Goal: Information Seeking & Learning: Check status

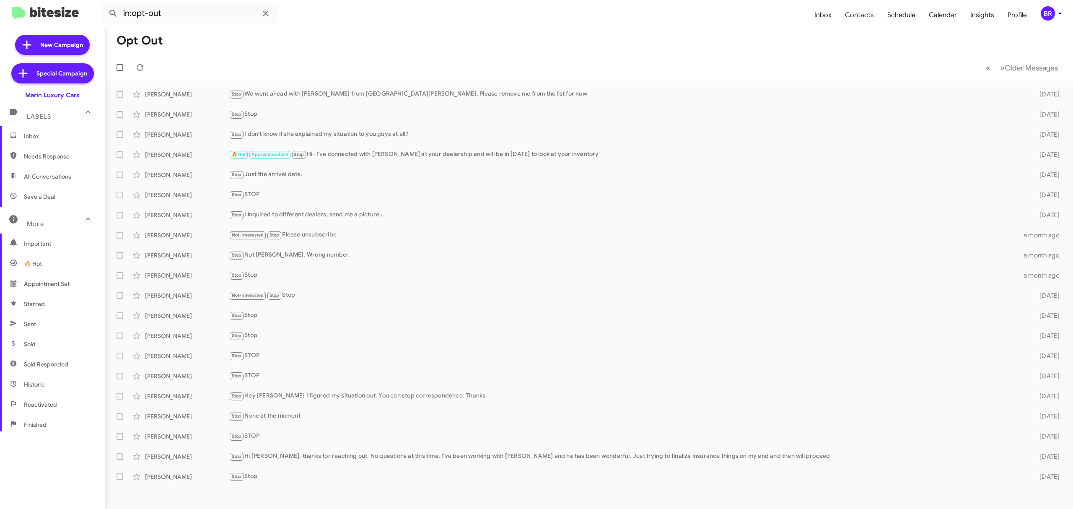
scroll to position [90, 0]
click at [1049, 9] on div "BR" at bounding box center [1048, 13] width 14 height 14
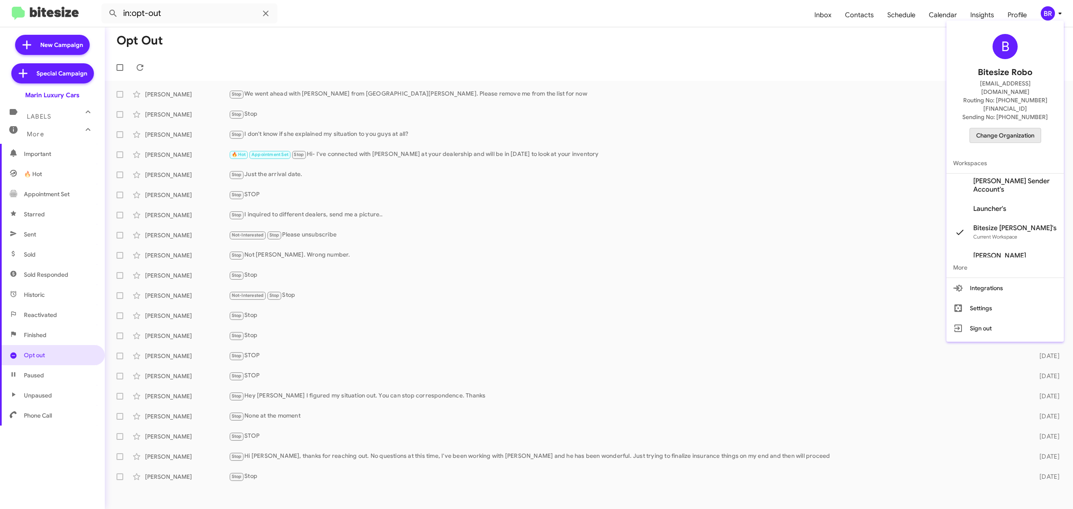
click at [1011, 128] on span "Change Organization" at bounding box center [1005, 135] width 58 height 14
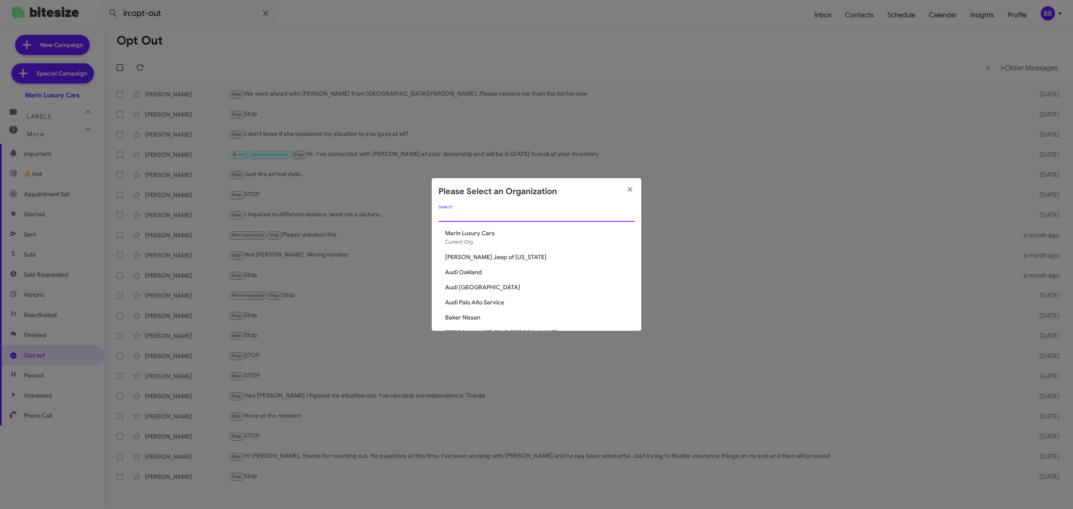
paste input "Island CDJR"
click at [568, 216] on modal-container "Please Select an Organization Island CDJR Search Marin Luxury Cars Current Org …" at bounding box center [536, 254] width 1073 height 509
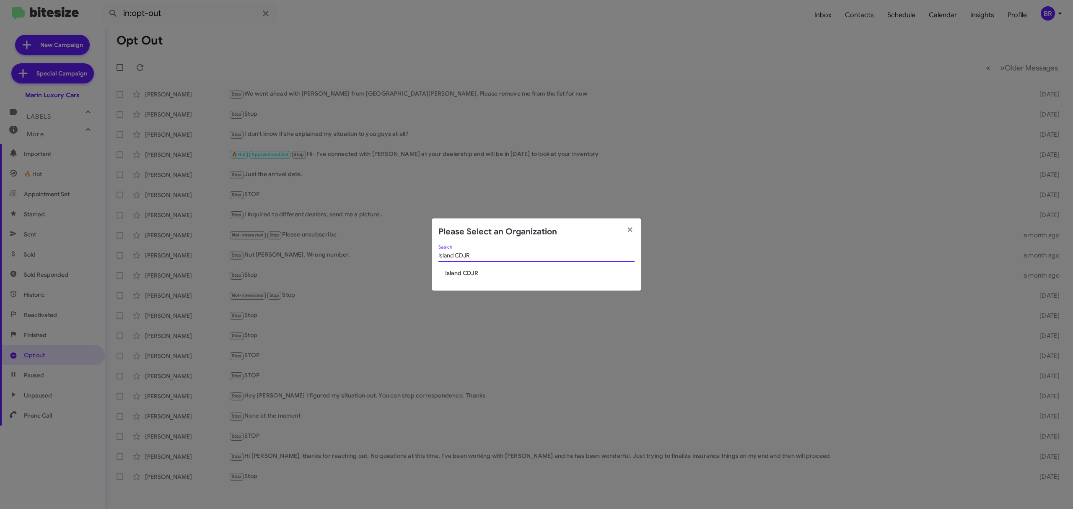
type input "Island CDJR"
click at [474, 270] on span "Island CDJR" at bounding box center [539, 273] width 189 height 8
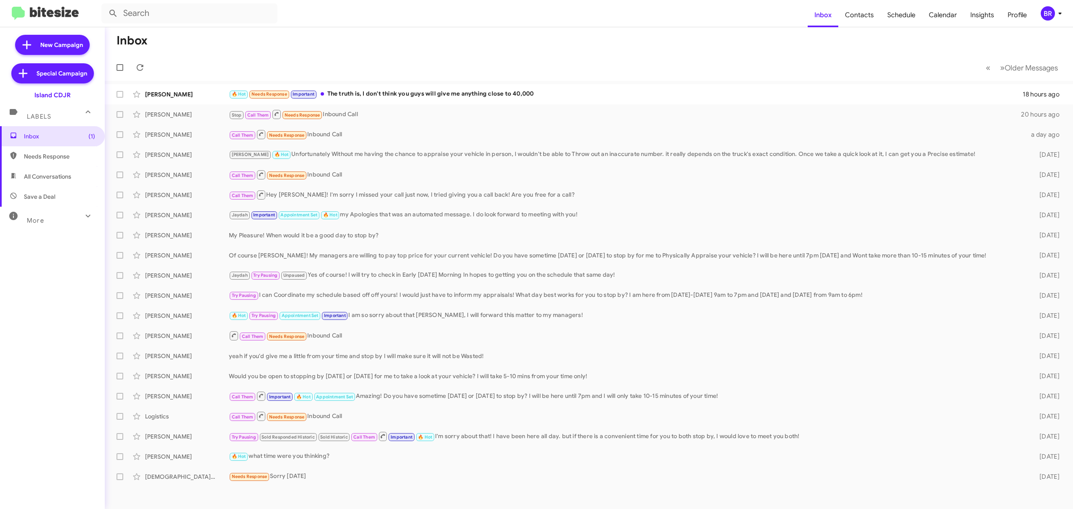
click at [42, 228] on div "Inbox (1) Needs Response All Conversations Save a Deal More Important 🔥 Hot App…" at bounding box center [52, 278] width 105 height 305
click at [57, 216] on div "More" at bounding box center [44, 217] width 75 height 16
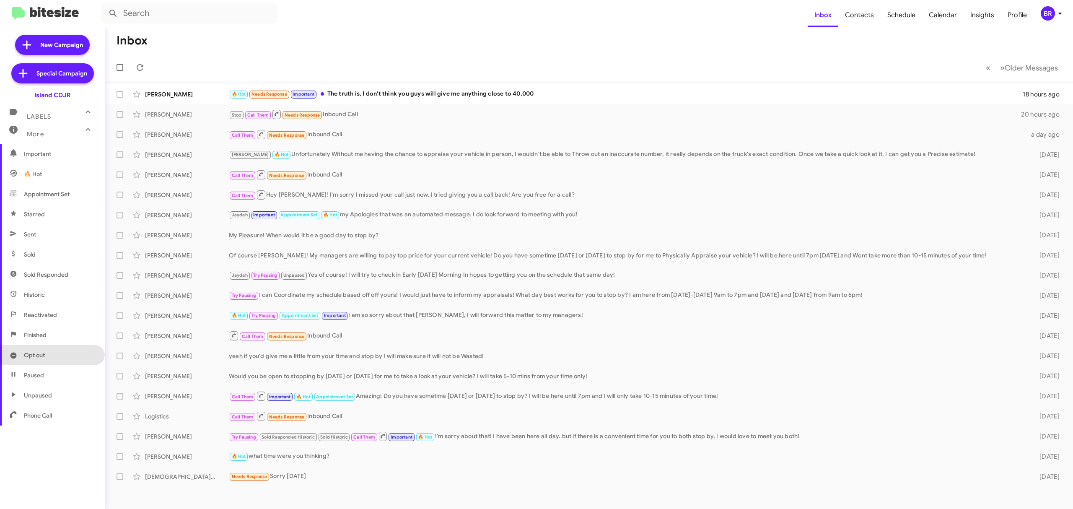
click at [51, 346] on span "Opt out" at bounding box center [52, 355] width 105 height 20
type input "in:opt-out"
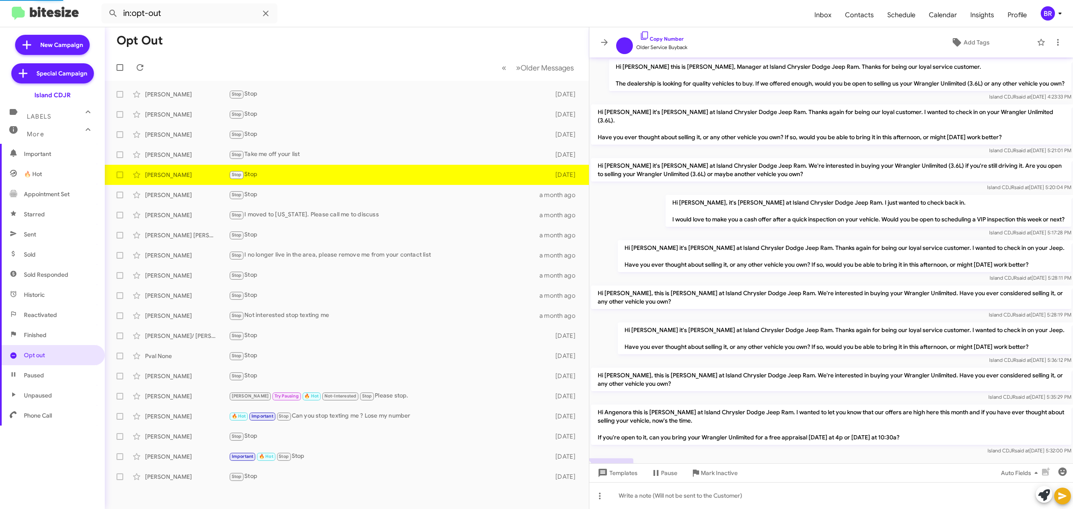
scroll to position [34, 0]
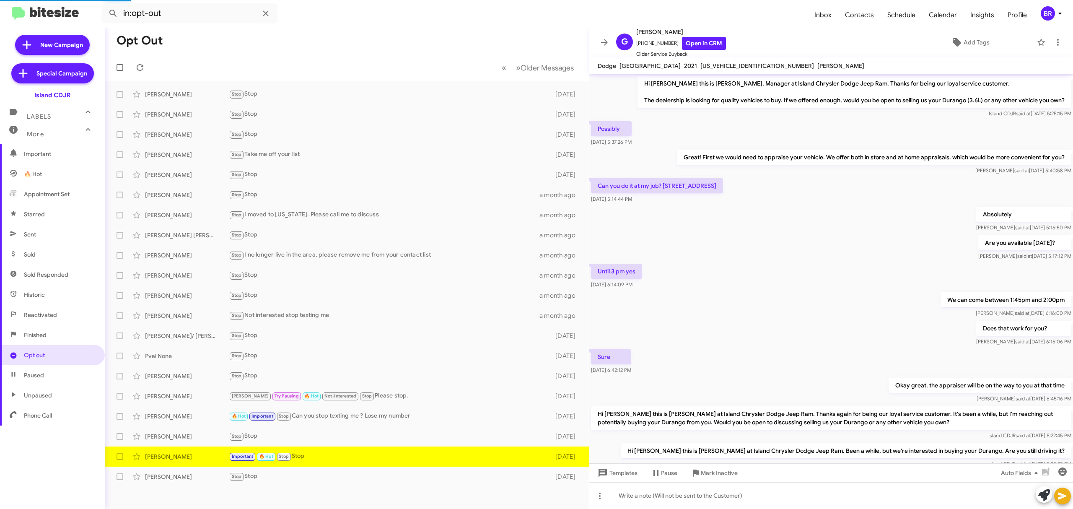
scroll to position [65, 0]
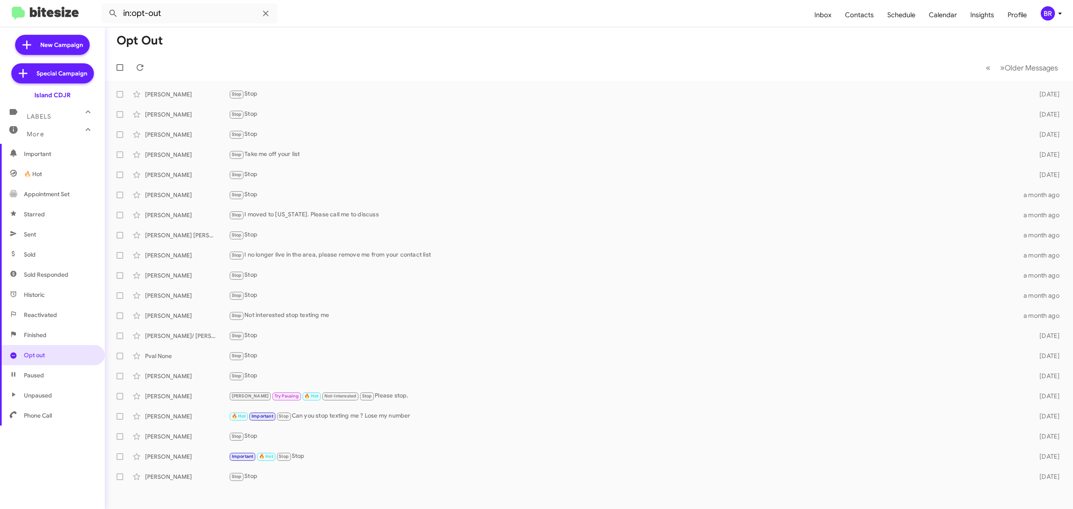
click at [355, 4] on form "in:opt-out" at bounding box center [454, 13] width 706 height 20
click at [1043, 19] on div "BR" at bounding box center [1048, 13] width 14 height 14
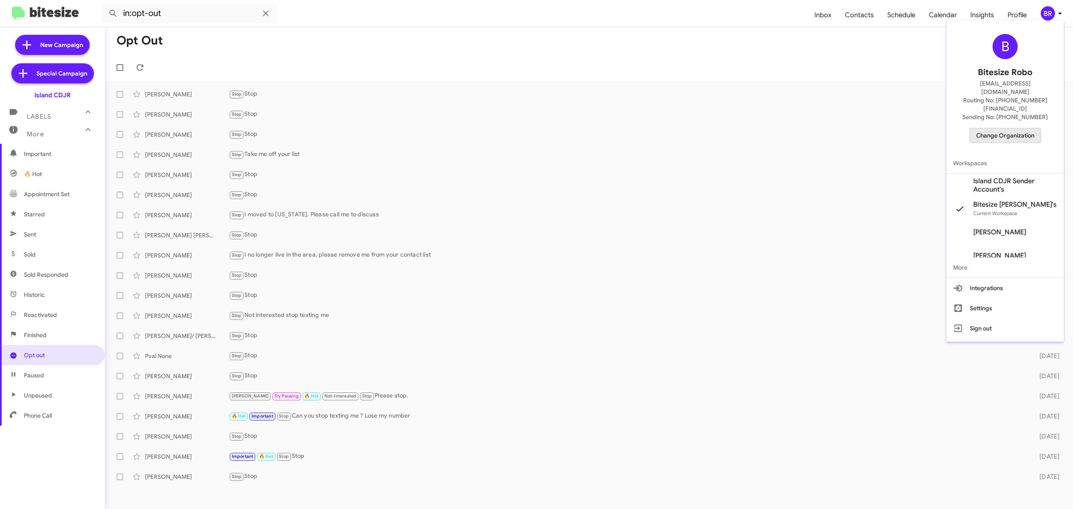
click at [995, 128] on span "Change Organization" at bounding box center [1005, 135] width 58 height 14
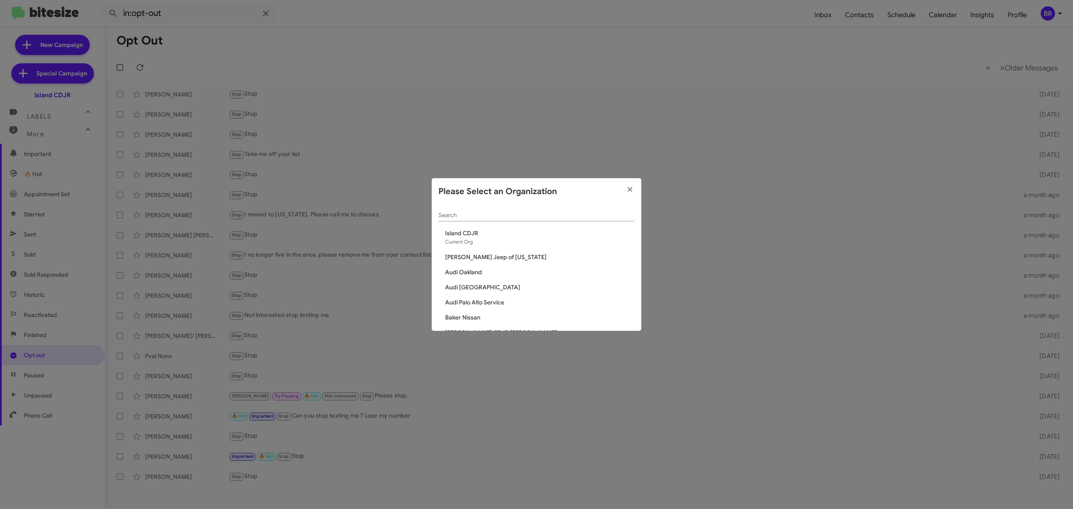
paste input "Island Subaru"
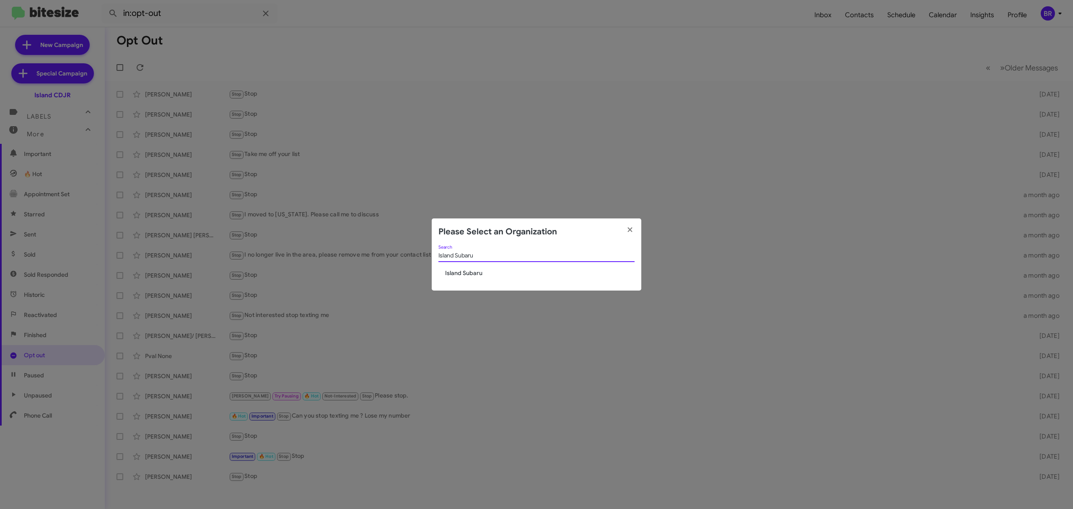
click at [611, 213] on modal-container "Please Select an Organization Island Subaru Search Island Subaru" at bounding box center [536, 254] width 1073 height 509
type input "Island Subaru"
click at [465, 277] on span "Island Subaru" at bounding box center [539, 273] width 189 height 8
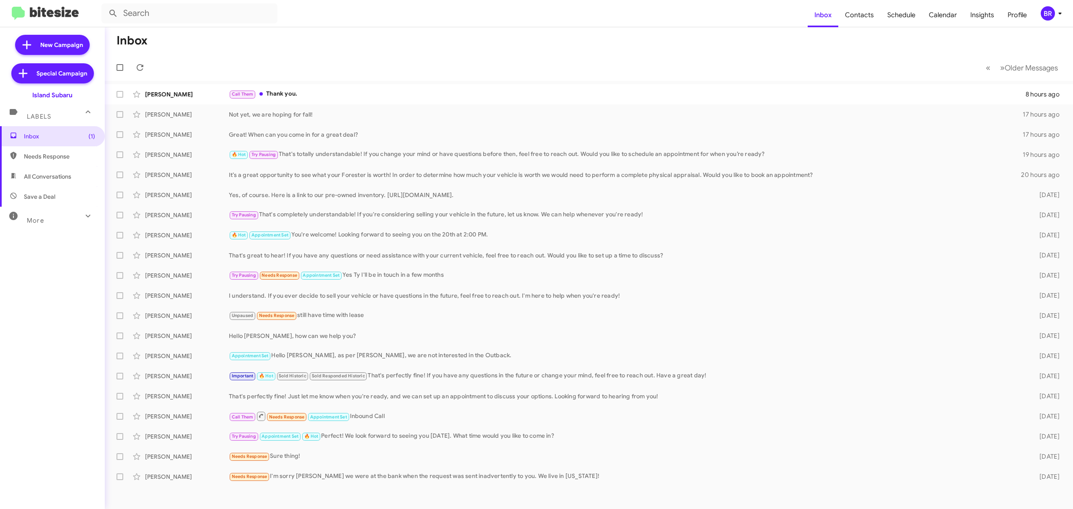
click at [46, 227] on div "Inbox (1) Needs Response All Conversations Save a Deal More Important 🔥 Hot App…" at bounding box center [52, 278] width 105 height 305
click at [51, 225] on mat-expansion-panel-header "More" at bounding box center [52, 217] width 105 height 20
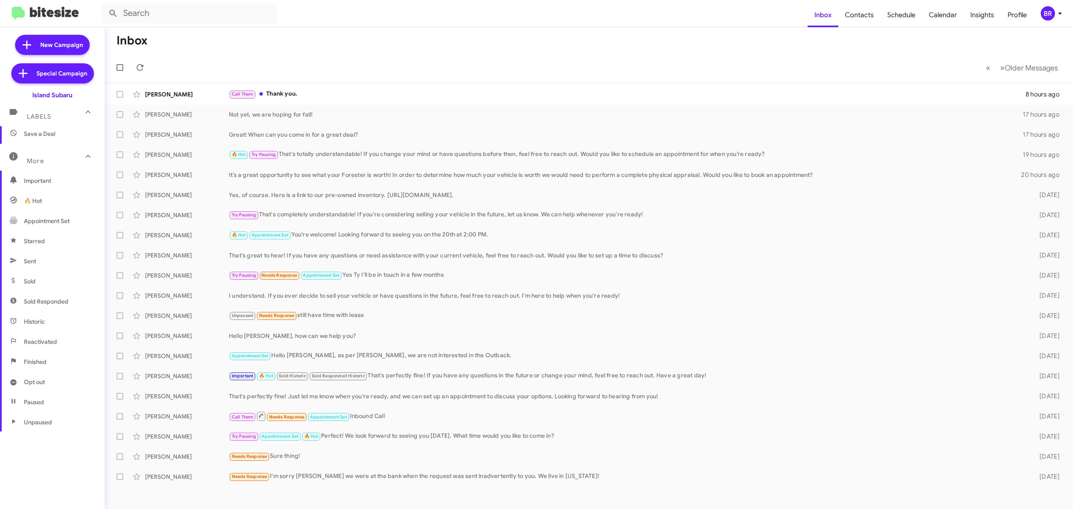
scroll to position [90, 0]
click at [44, 361] on span "Opt out" at bounding box center [52, 355] width 105 height 20
type input "in:opt-out"
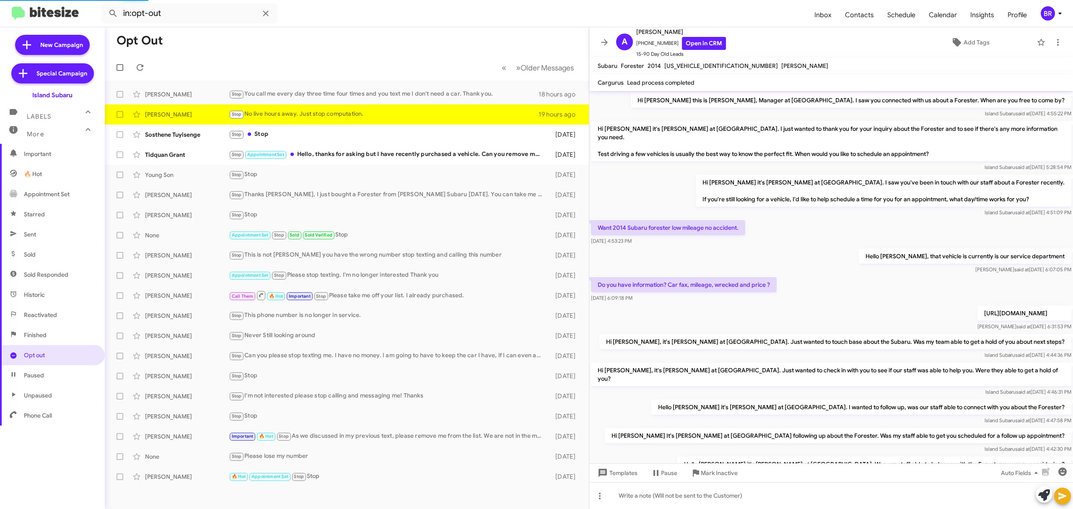
scroll to position [120, 0]
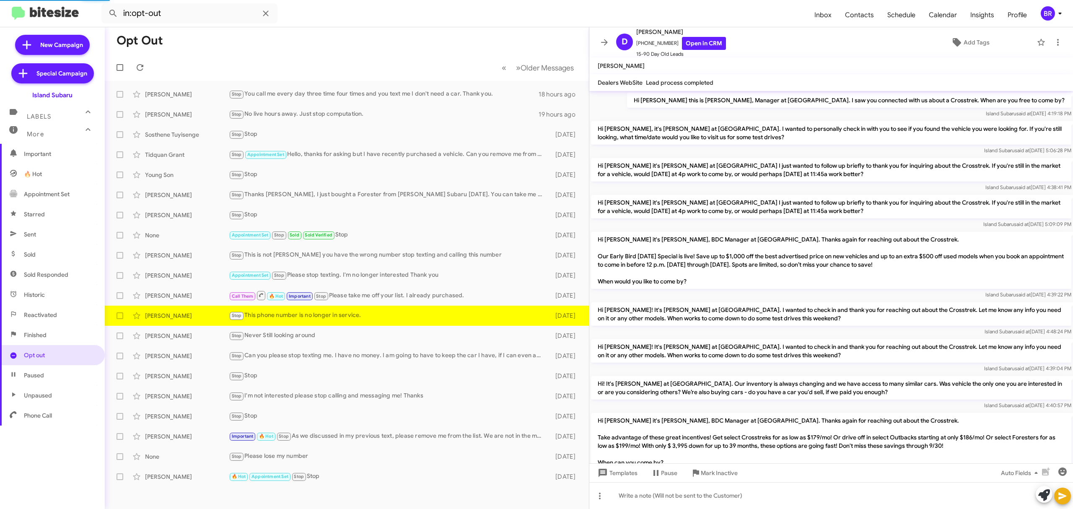
scroll to position [106, 0]
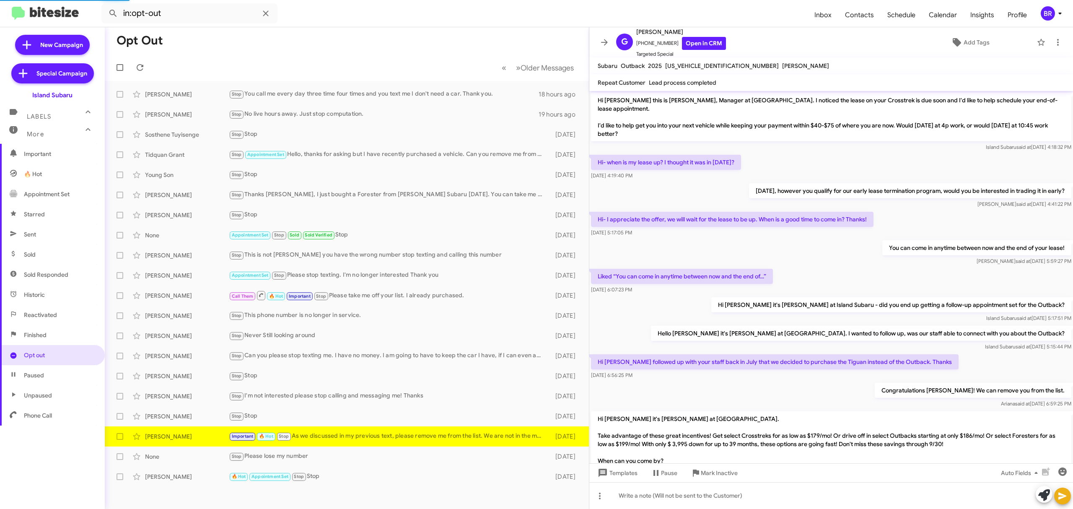
scroll to position [29, 0]
